Goal: Navigation & Orientation: Go to known website

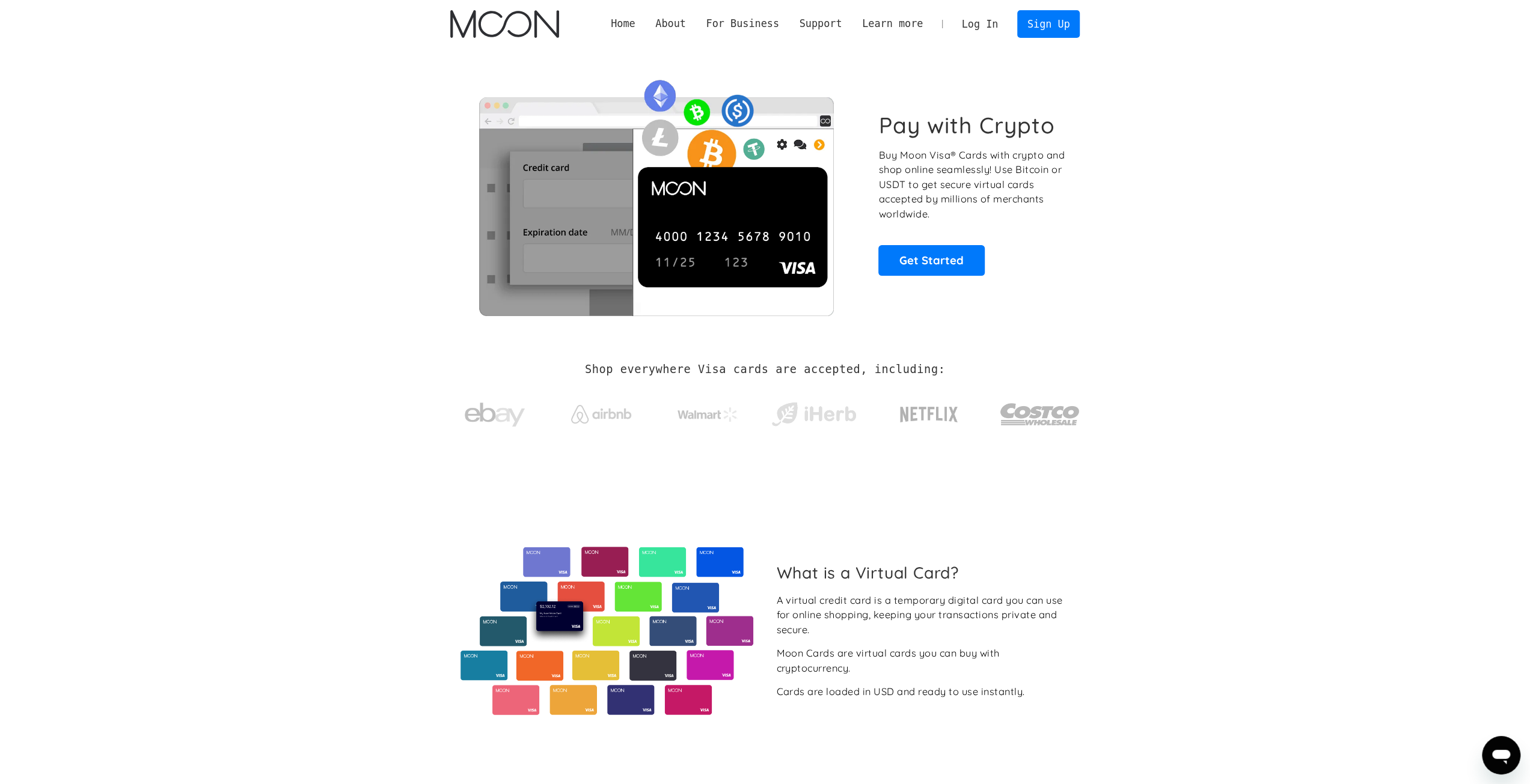
click at [982, 19] on link "Log In" at bounding box center [979, 24] width 56 height 26
